Goal: Find specific page/section: Find specific page/section

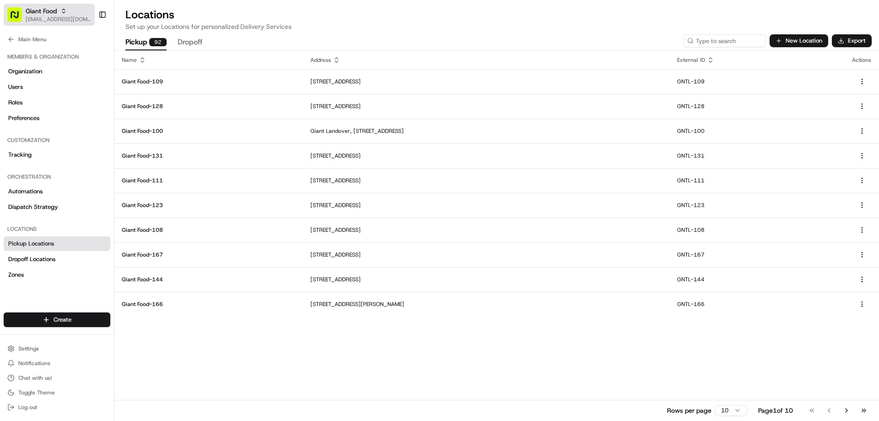
click at [56, 10] on span "Giant Food" at bounding box center [41, 10] width 31 height 9
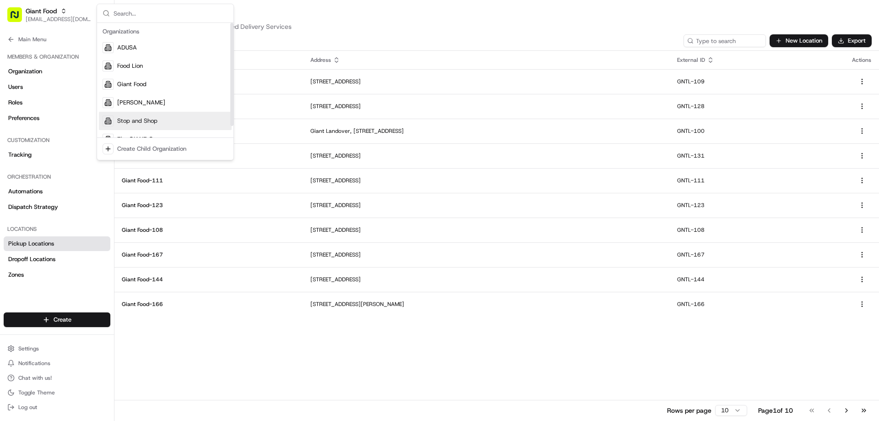
click at [131, 119] on span "Stop and Shop" at bounding box center [137, 121] width 40 height 8
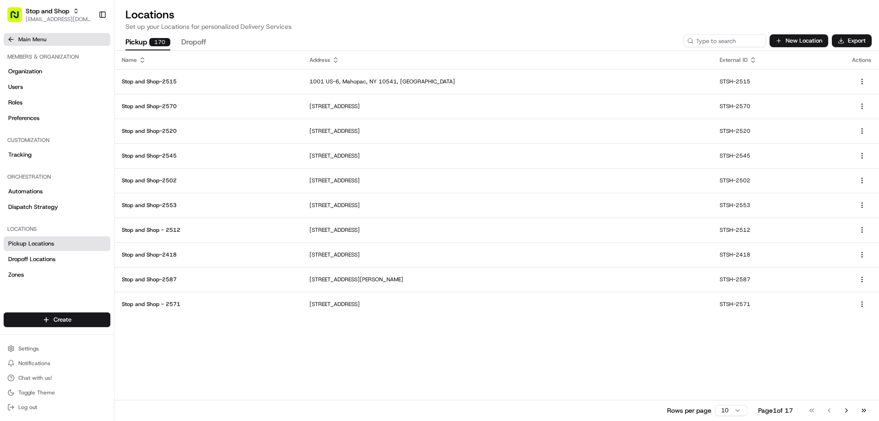
click at [11, 38] on icon at bounding box center [10, 39] width 7 height 7
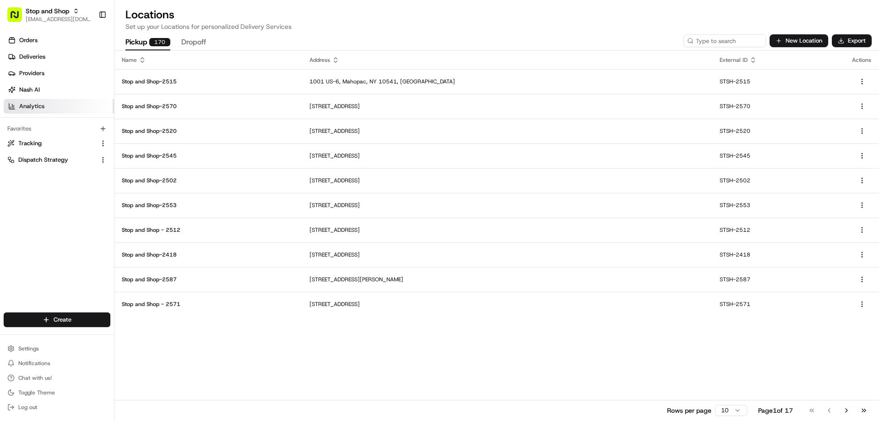
click at [30, 107] on span "Analytics" at bounding box center [31, 106] width 25 height 8
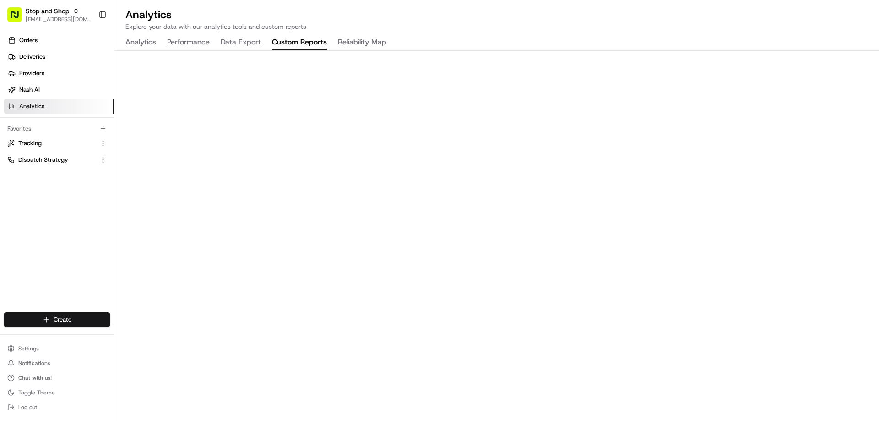
click at [298, 43] on button "Custom Reports" at bounding box center [299, 43] width 55 height 16
